Goal: Information Seeking & Learning: Learn about a topic

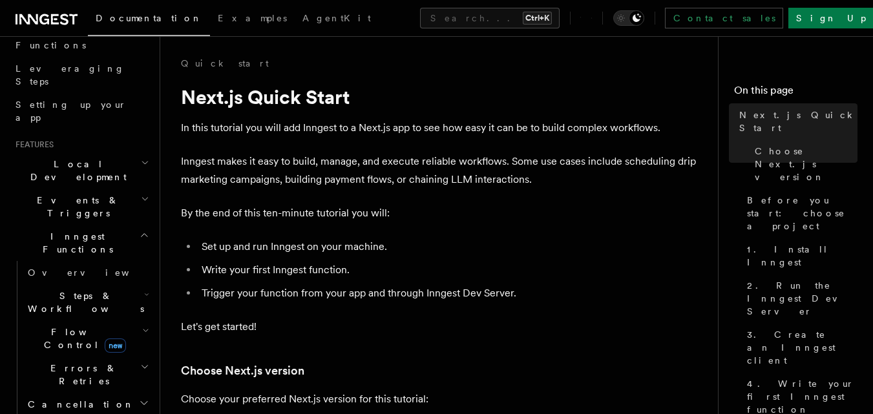
scroll to position [194, 0]
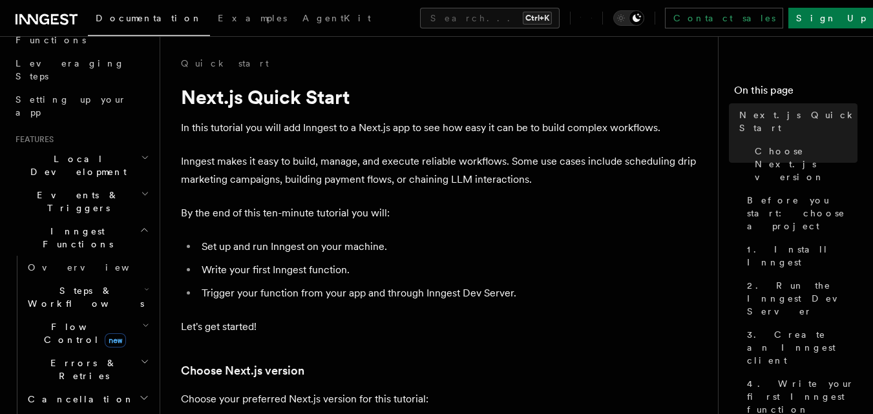
click at [142, 321] on icon "button" at bounding box center [145, 326] width 7 height 10
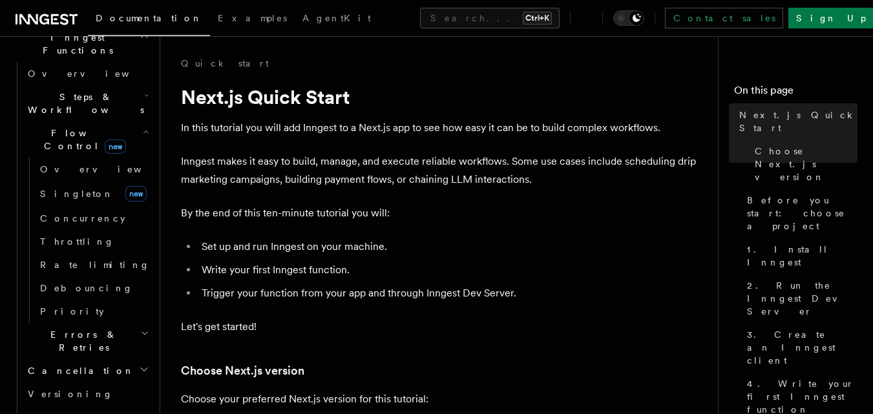
scroll to position [129, 0]
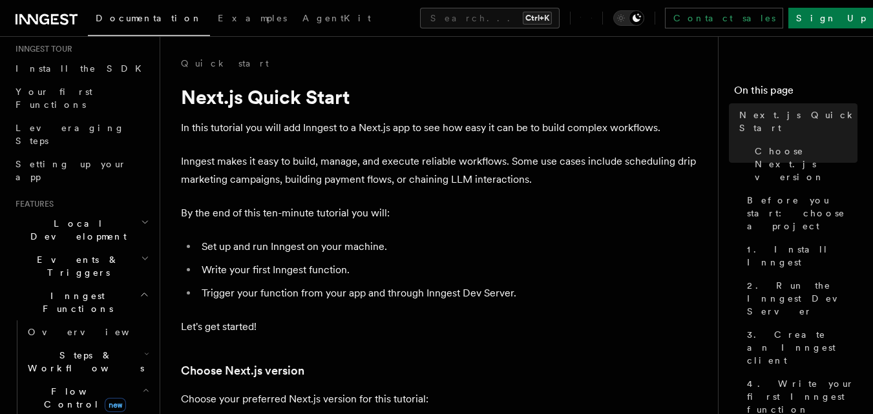
click at [92, 349] on span "Steps & Workflows" at bounding box center [83, 362] width 121 height 26
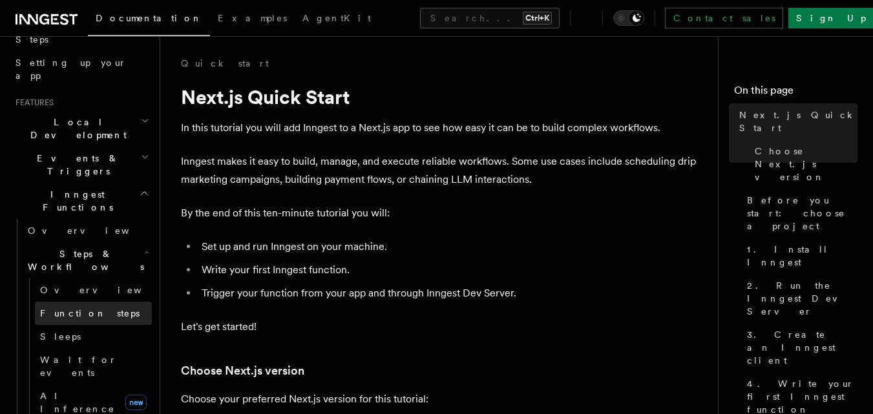
scroll to position [323, 0]
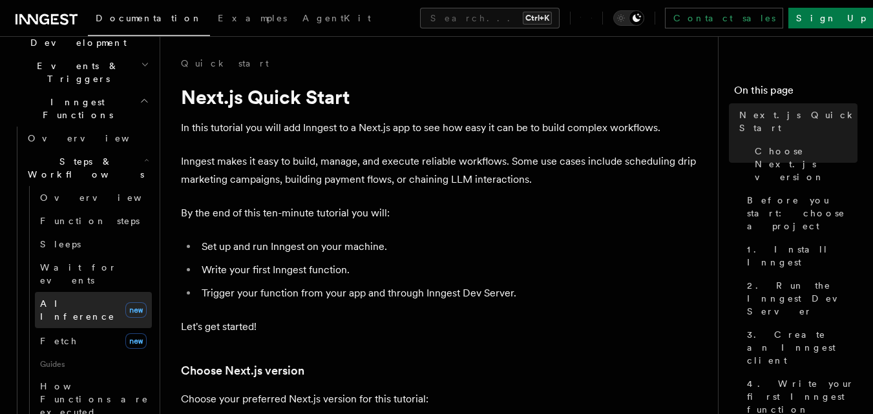
click at [72, 299] on span "AI Inference" at bounding box center [77, 310] width 75 height 23
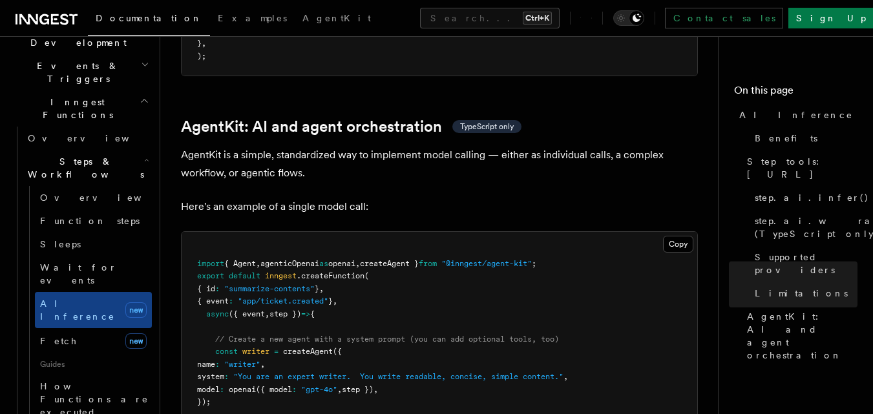
scroll to position [3748, 0]
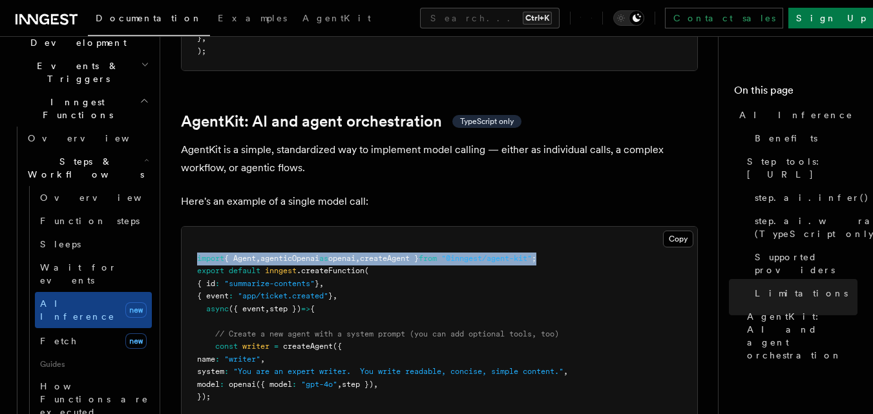
drag, startPoint x: 583, startPoint y: 196, endPoint x: 197, endPoint y: 196, distance: 385.8
click at [197, 227] on pre "import { Agent , agenticOpenai as openai , createAgent } from "@inngest/agent-k…" at bounding box center [440, 366] width 516 height 278
copy span "import { Agent , agenticOpenai as openai , createAgent } from "@inngest/agent-k…"
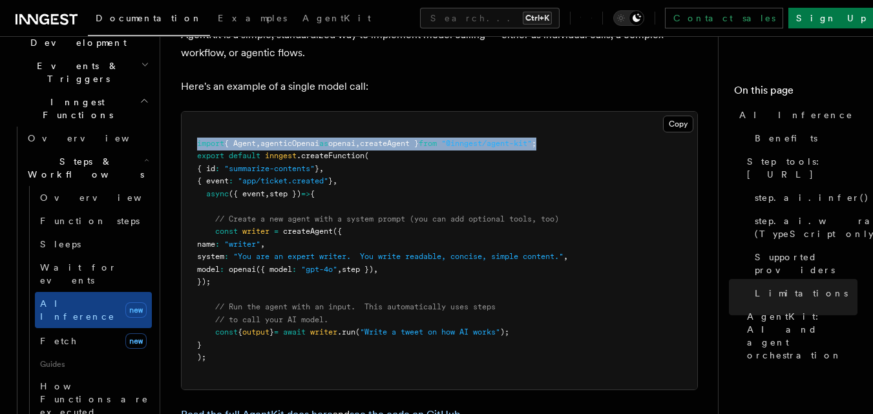
scroll to position [3878, 0]
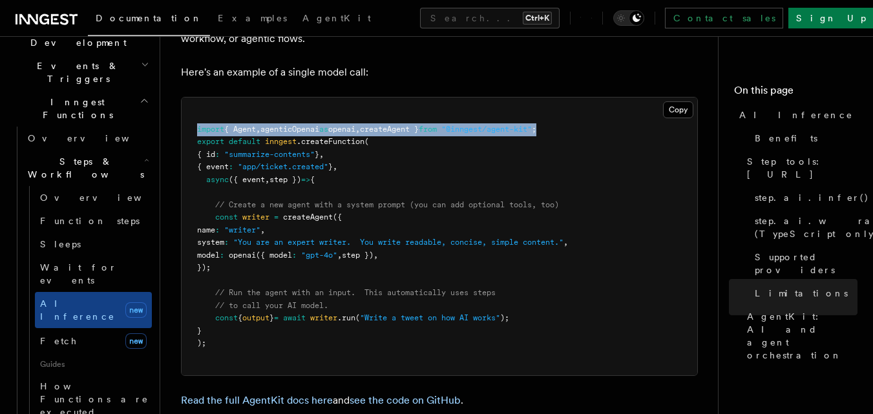
drag, startPoint x: 213, startPoint y: 154, endPoint x: 256, endPoint y: 201, distance: 63.6
click at [256, 201] on pre "import { Agent , agenticOpenai as openai , createAgent } from "@inngest/agent-k…" at bounding box center [440, 237] width 516 height 278
copy code "const writer = createAgent ({ name : "writer" , system : "You are an expert wri…"
